Goal: Check status: Check status

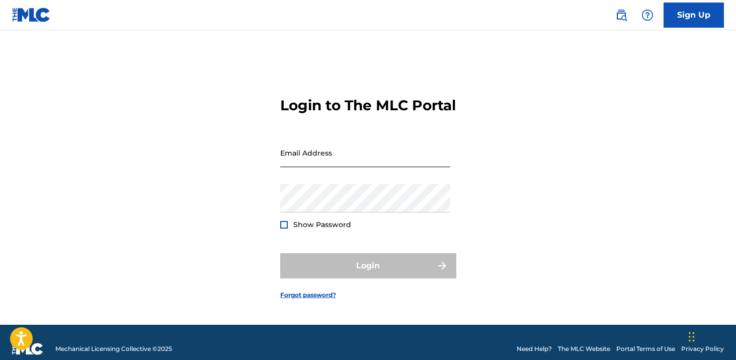
click at [344, 163] on input "Email Address" at bounding box center [365, 152] width 170 height 29
type input "[EMAIL_ADDRESS][DOMAIN_NAME]"
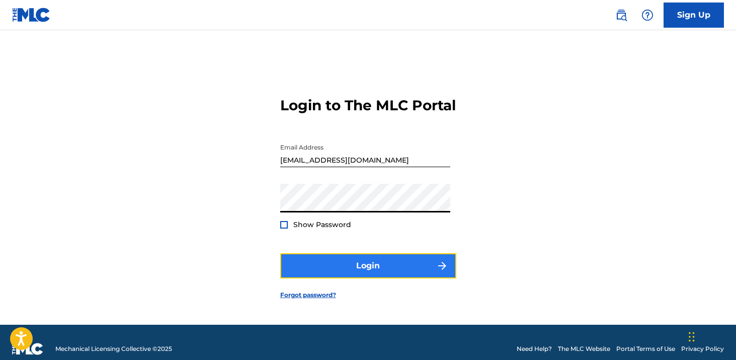
click at [358, 278] on button "Login" at bounding box center [368, 265] width 176 height 25
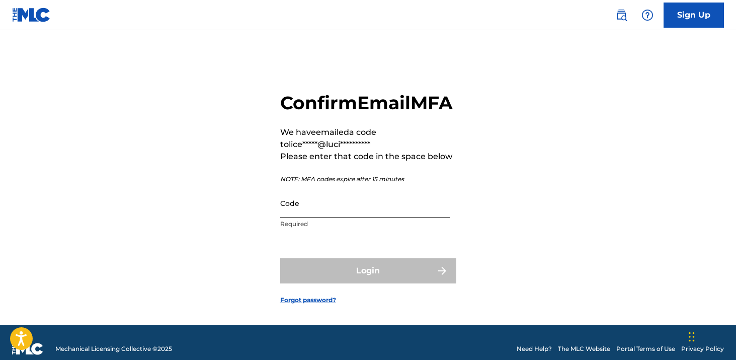
click at [345, 217] on input "Code" at bounding box center [365, 203] width 170 height 29
paste input "371133"
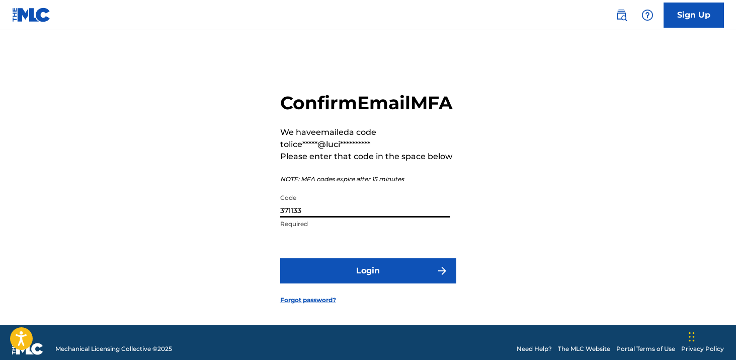
type input "371133"
click at [280, 258] on button "Login" at bounding box center [368, 270] width 176 height 25
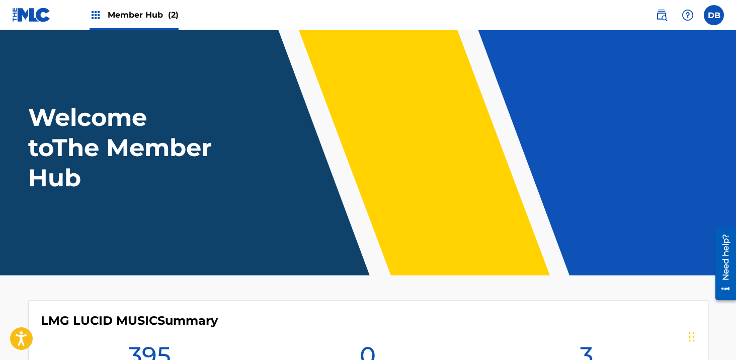
click at [149, 15] on span "Member Hub (2)" at bounding box center [143, 15] width 71 height 12
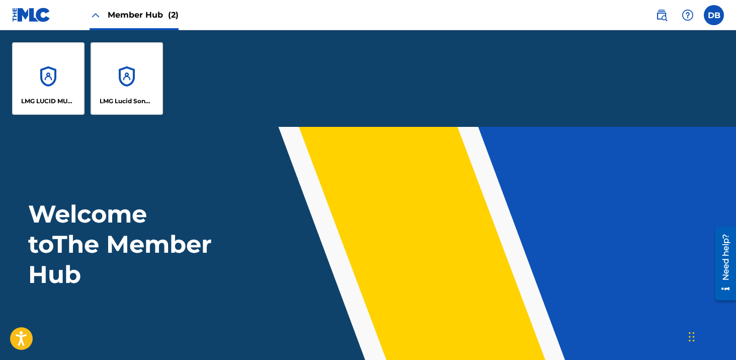
scroll to position [98, 0]
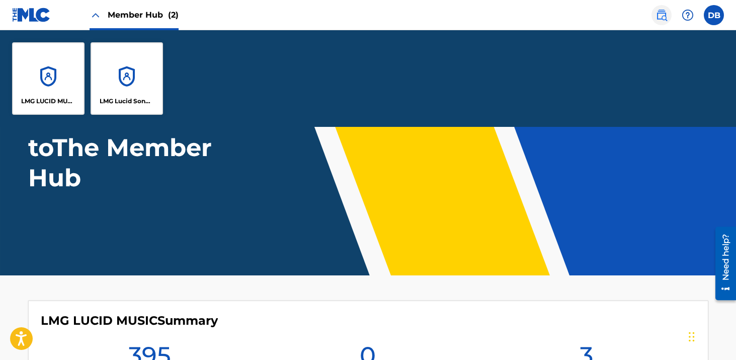
click at [656, 19] on img at bounding box center [662, 15] width 12 height 12
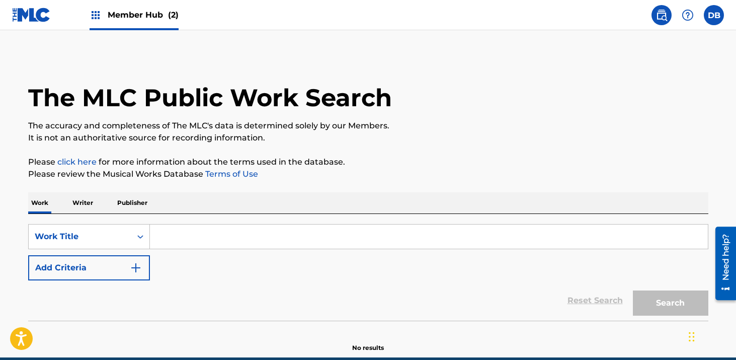
click at [377, 239] on input "Search Form" at bounding box center [429, 236] width 558 height 24
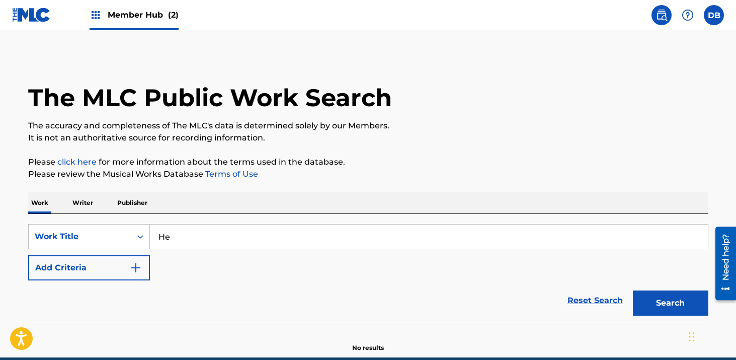
type input "H"
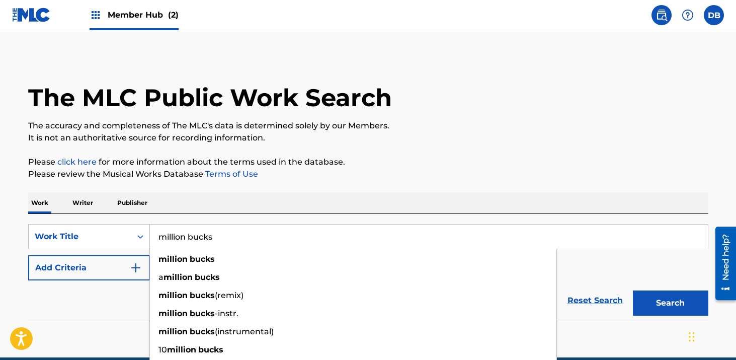
type input "million bucks"
click at [424, 179] on p "Please review the Musical Works Database Terms of Use" at bounding box center [368, 174] width 680 height 12
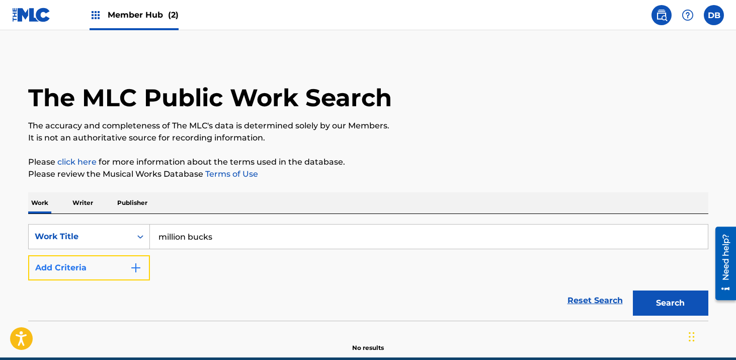
click at [117, 276] on button "Add Criteria" at bounding box center [89, 267] width 122 height 25
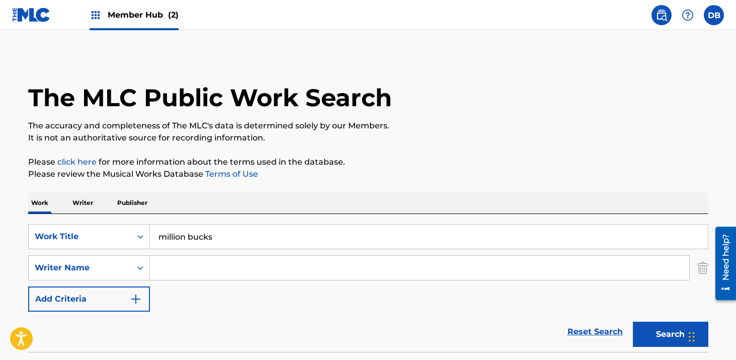
click at [163, 275] on input "Search Form" at bounding box center [419, 268] width 539 height 24
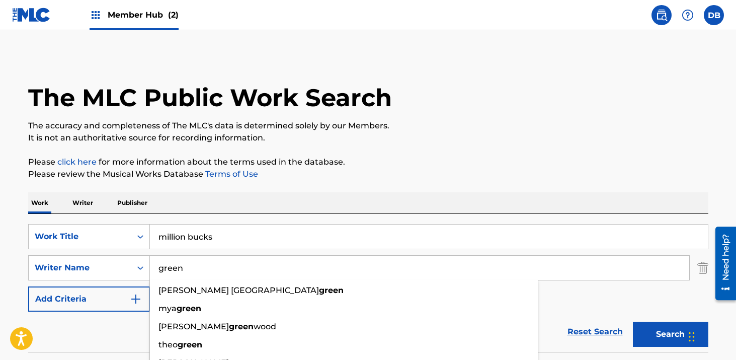
type input "green"
click at [633, 322] on button "Search" at bounding box center [670, 334] width 75 height 25
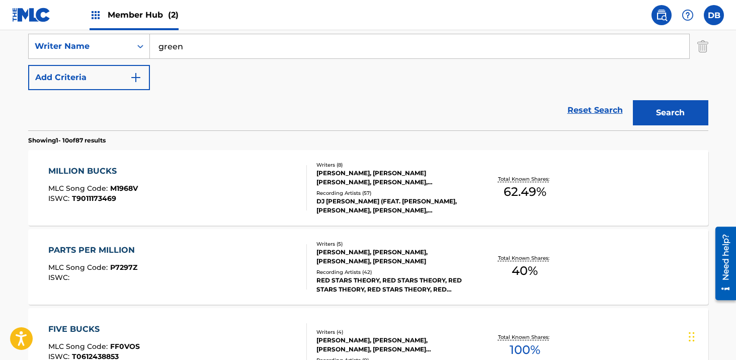
scroll to position [245, 0]
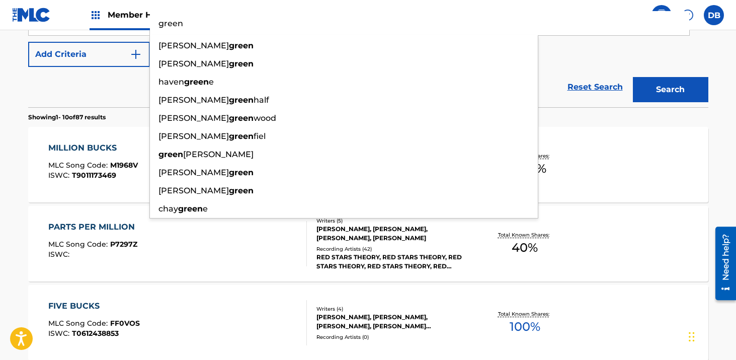
click at [286, 231] on div "PARTS PER MILLION MLC Song Code : P7297Z ISWC :" at bounding box center [177, 243] width 259 height 45
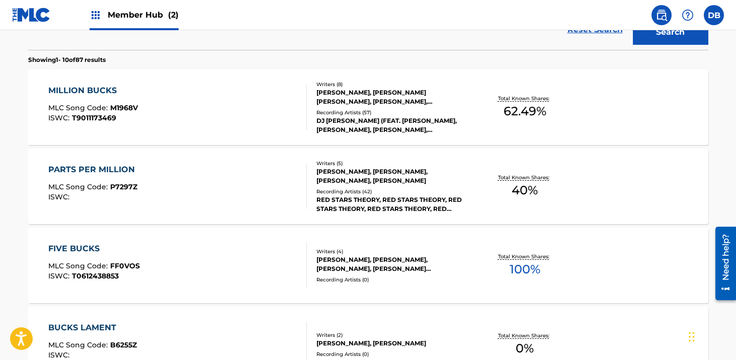
scroll to position [234, 0]
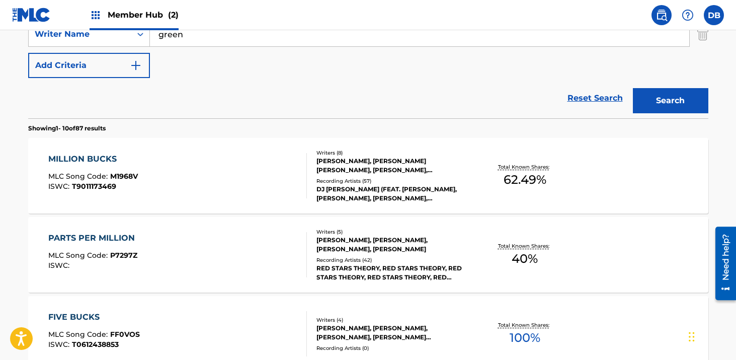
click at [373, 201] on div "DJ [PERSON_NAME] (FEAT. [PERSON_NAME], [PERSON_NAME], [PERSON_NAME], [PERSON_NA…" at bounding box center [393, 194] width 152 height 18
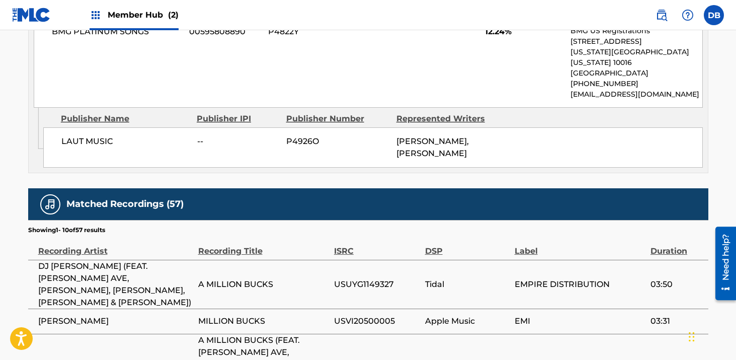
scroll to position [1387, 0]
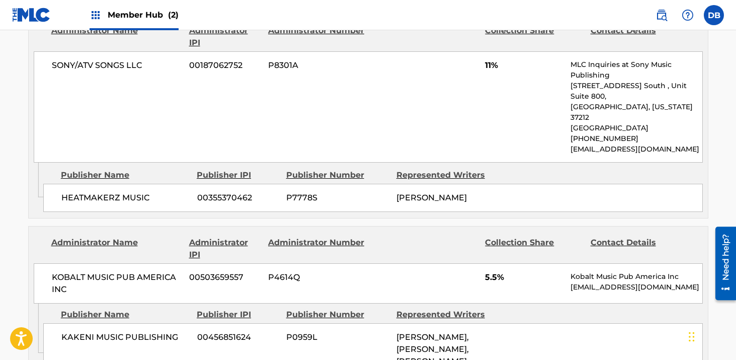
click at [154, 20] on span "Member Hub (2)" at bounding box center [143, 15] width 71 height 12
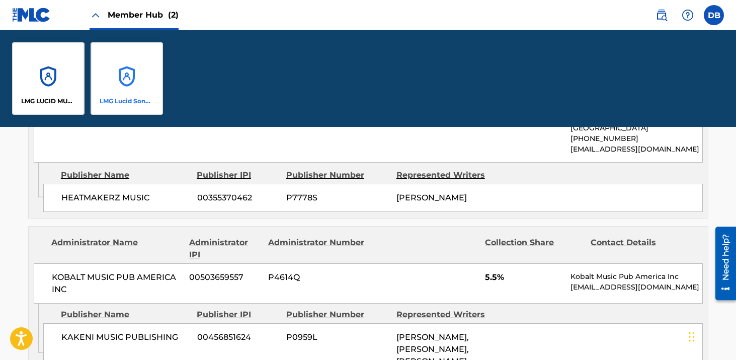
click at [136, 73] on div "LMG Lucid Songs (ASCAP)" at bounding box center [127, 78] width 72 height 72
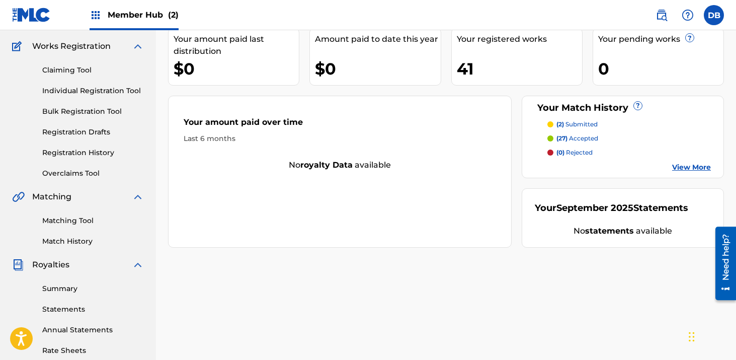
scroll to position [82, 0]
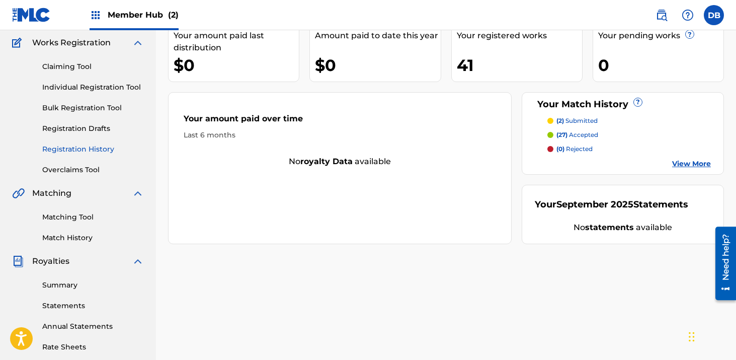
click at [109, 149] on link "Registration History" at bounding box center [93, 149] width 102 height 11
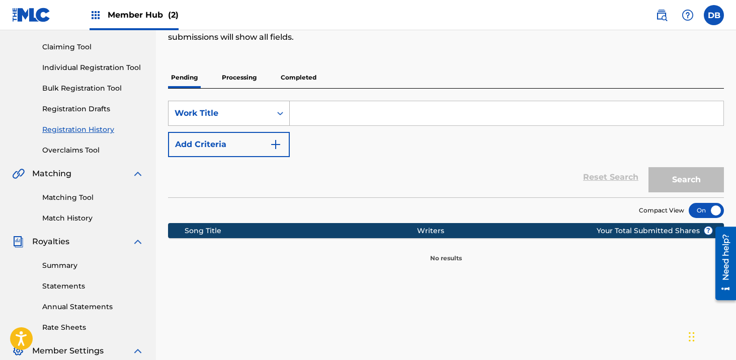
scroll to position [99, 0]
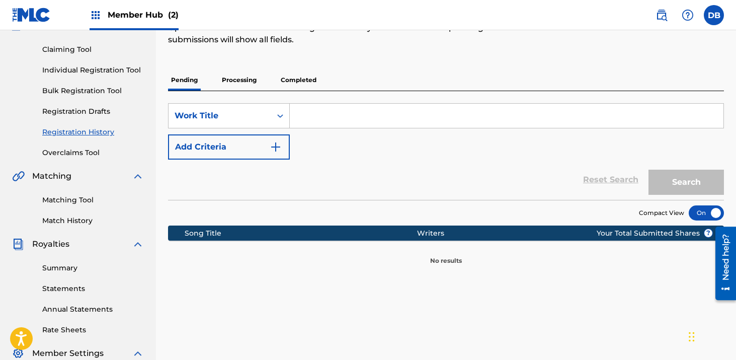
click at [238, 80] on p "Processing" at bounding box center [239, 79] width 41 height 21
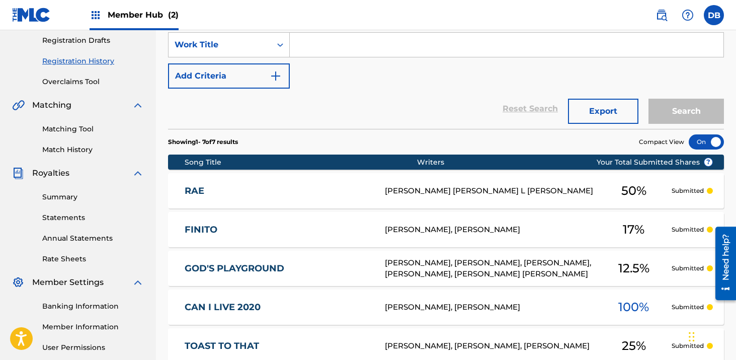
scroll to position [128, 0]
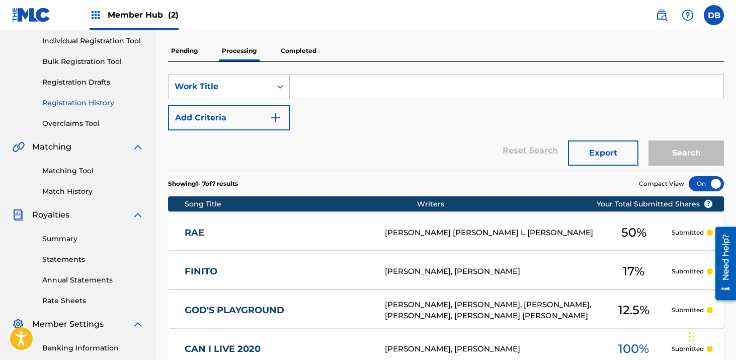
click at [297, 48] on p "Completed" at bounding box center [299, 50] width 42 height 21
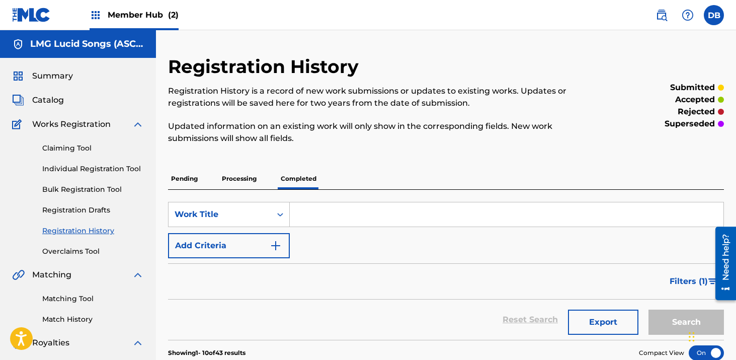
click at [133, 22] on div "Member Hub (2)" at bounding box center [134, 15] width 89 height 30
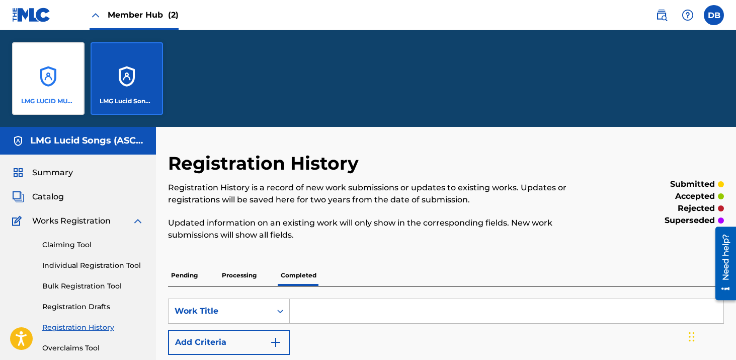
click at [76, 58] on div "LMG LUCID MUSIC" at bounding box center [48, 78] width 72 height 72
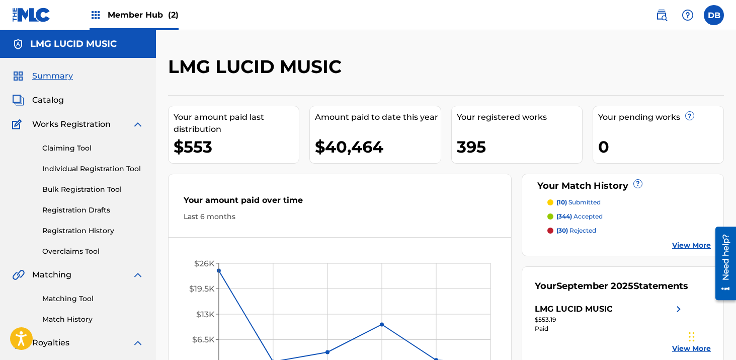
click at [579, 203] on p "(10) submitted" at bounding box center [579, 202] width 44 height 9
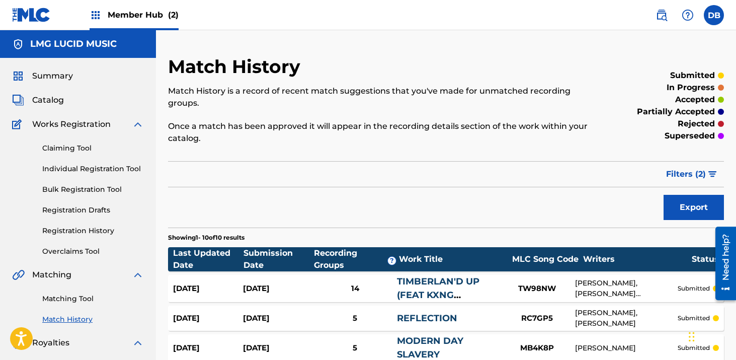
click at [145, 12] on span "Member Hub (2)" at bounding box center [143, 15] width 71 height 12
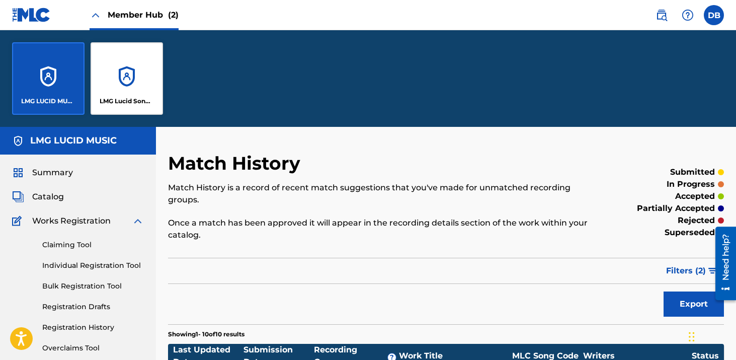
click at [63, 69] on div "LMG LUCID MUSIC" at bounding box center [48, 78] width 72 height 72
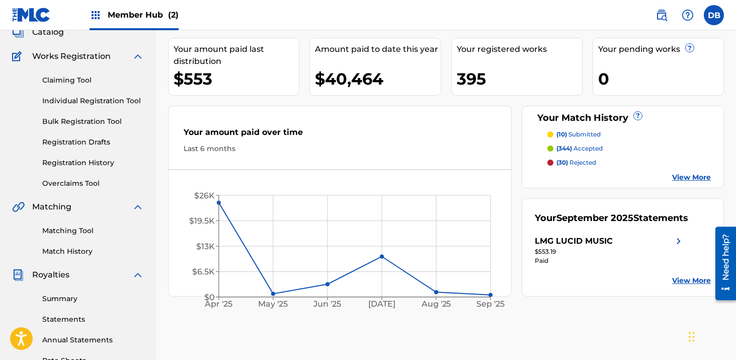
scroll to position [68, 0]
